Goal: Information Seeking & Learning: Find specific fact

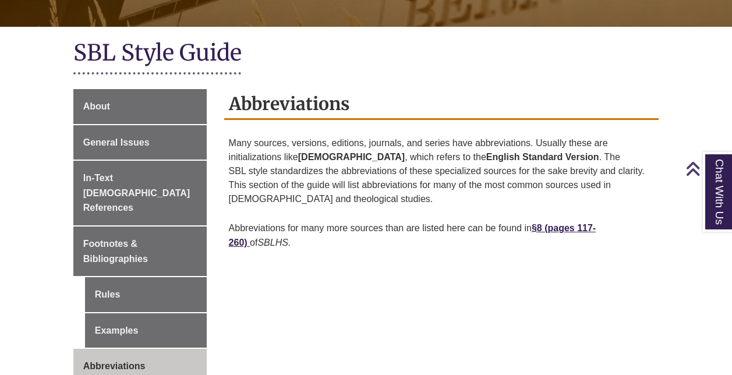
scroll to position [233, 0]
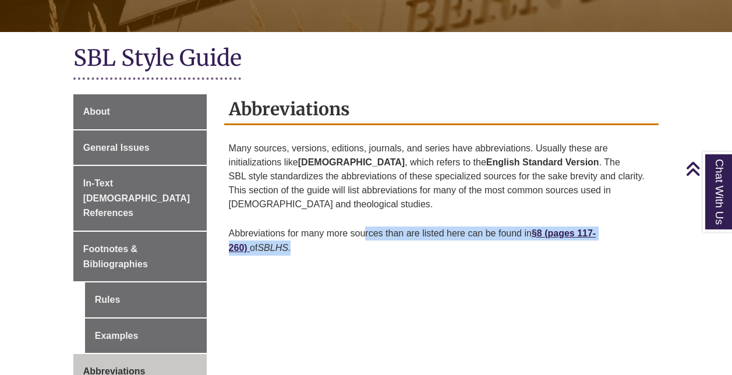
drag, startPoint x: 363, startPoint y: 220, endPoint x: 432, endPoint y: 235, distance: 69.8
click at [432, 235] on p "Abbreviations for many more sources than are listed here can be found in §8 (pa…" at bounding box center [442, 241] width 426 height 38
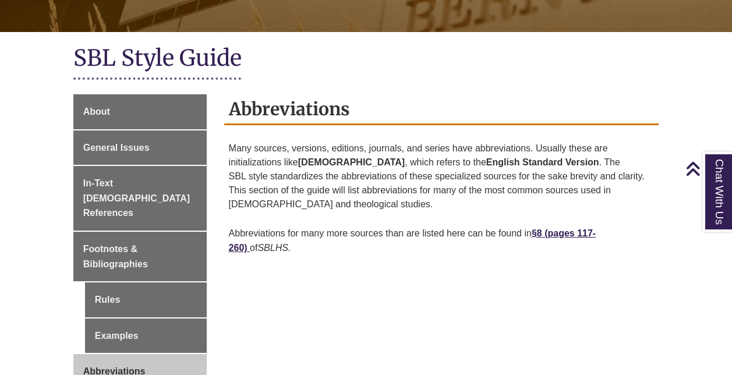
drag, startPoint x: 432, startPoint y: 235, endPoint x: 432, endPoint y: 274, distance: 38.4
click at [432, 274] on div "About General Issues In-Text [DEMOGRAPHIC_DATA] References Footnotes & Bibliogr…" at bounding box center [366, 380] width 603 height 572
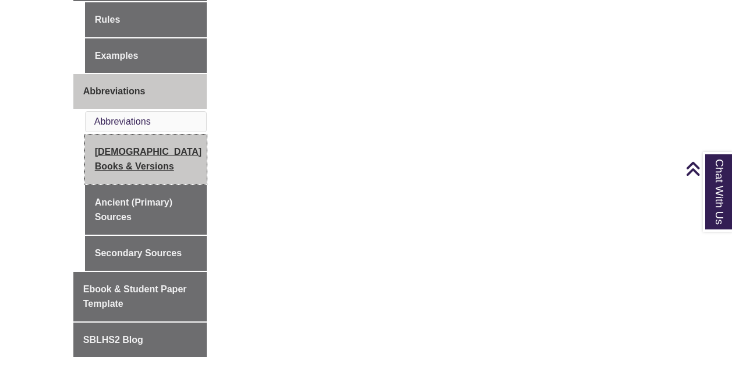
scroll to position [524, 0]
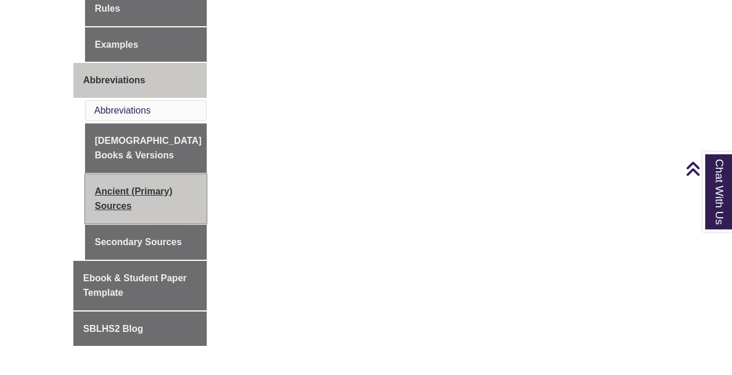
click at [164, 187] on link "Ancient (Primary) Sources" at bounding box center [146, 199] width 122 height 50
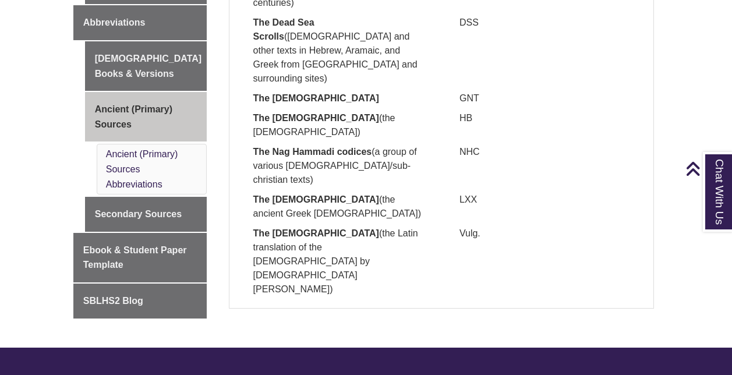
scroll to position [582, 0]
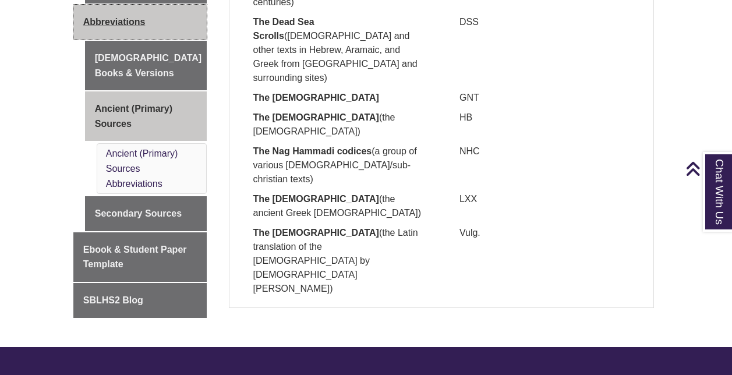
click at [117, 13] on link "Abbreviations" at bounding box center [139, 22] width 133 height 35
